Goal: Information Seeking & Learning: Obtain resource

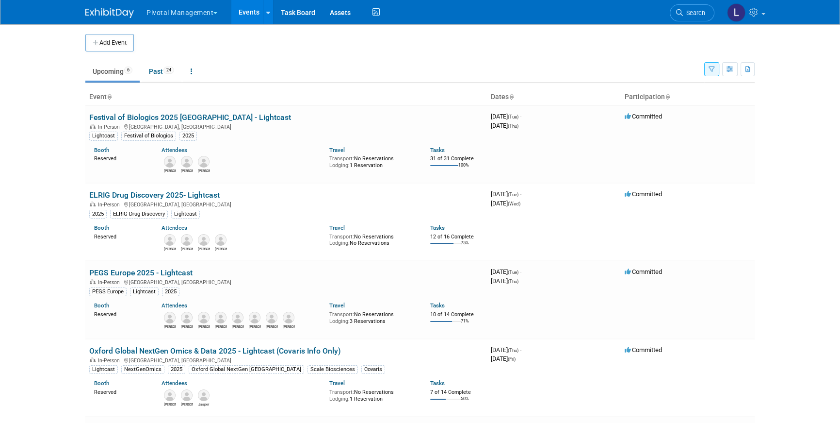
click at [713, 70] on icon "button" at bounding box center [712, 69] width 6 height 6
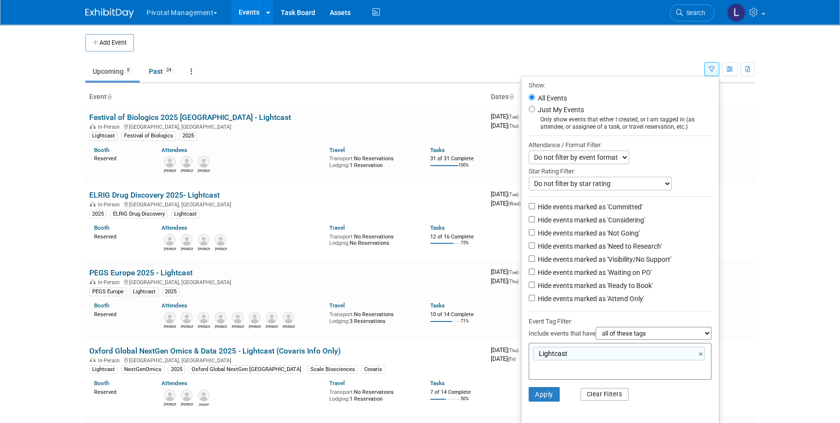
click at [604, 394] on button "Clear Filters" at bounding box center [605, 394] width 49 height 13
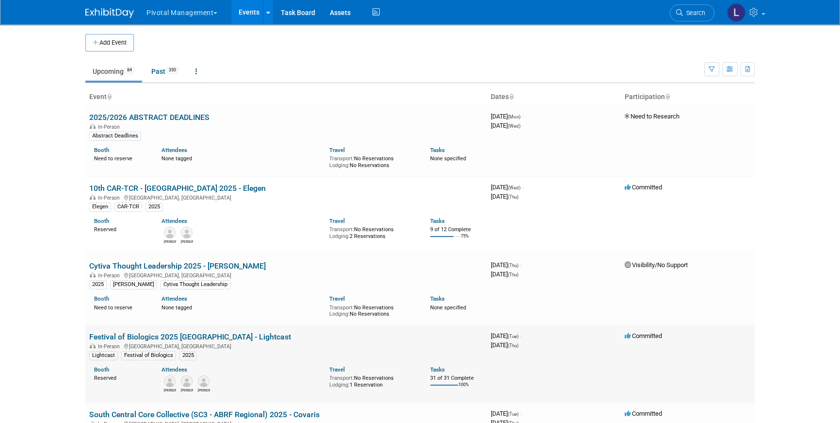
click at [178, 338] on link "Festival of Biologics 2025 [GEOGRAPHIC_DATA] - Lightcast" at bounding box center [190, 336] width 202 height 9
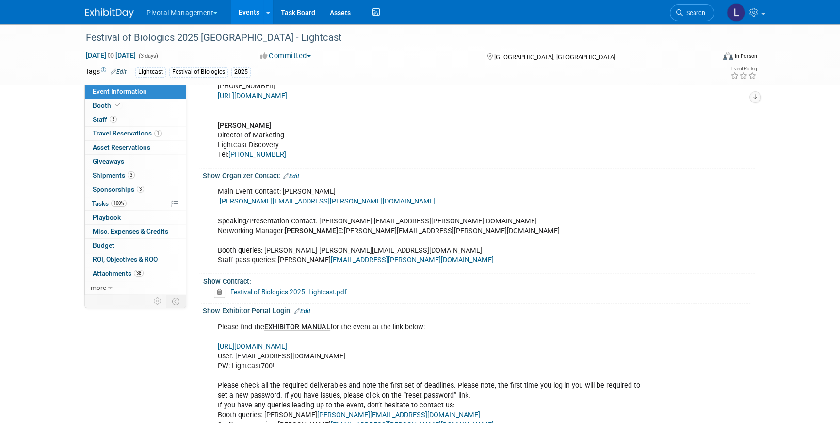
scroll to position [777, 0]
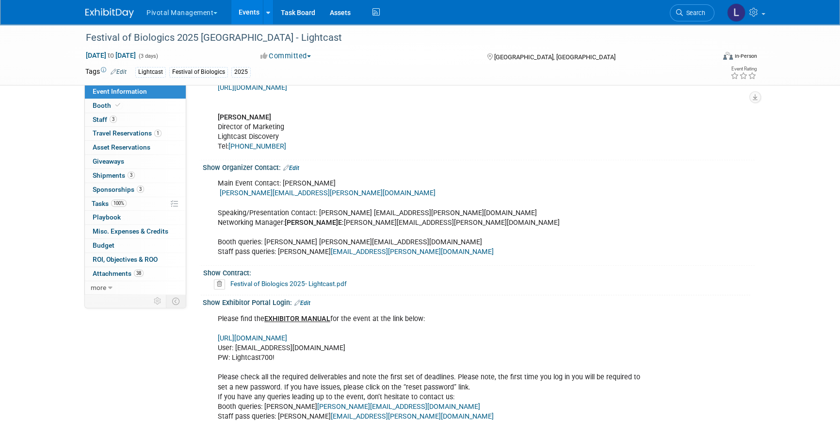
click at [280, 341] on div "Please find the EXHIBITOR MANUAL for the event at the link below: https://www.t…" at bounding box center [429, 367] width 437 height 117
click at [280, 339] on link "https://www.terrapinn.com/em/" at bounding box center [252, 338] width 69 height 8
